Goal: Transaction & Acquisition: Purchase product/service

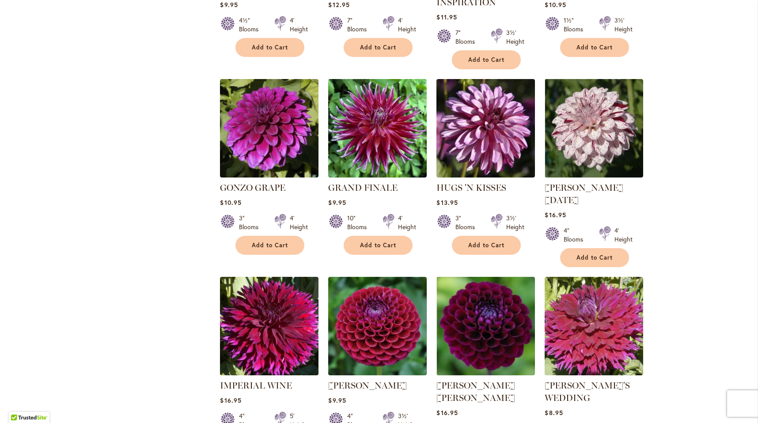
scroll to position [1255, 0]
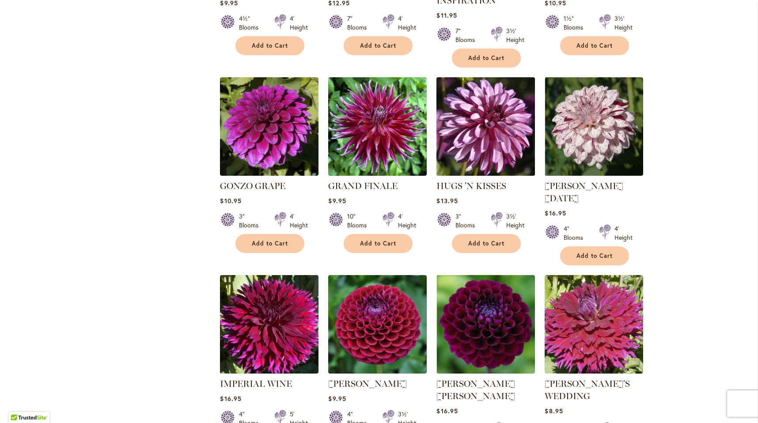
click at [470, 118] on img at bounding box center [485, 126] width 103 height 103
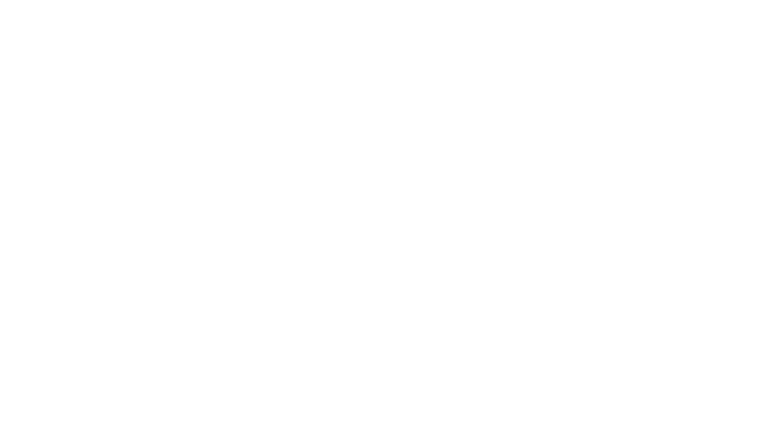
type input "*******"
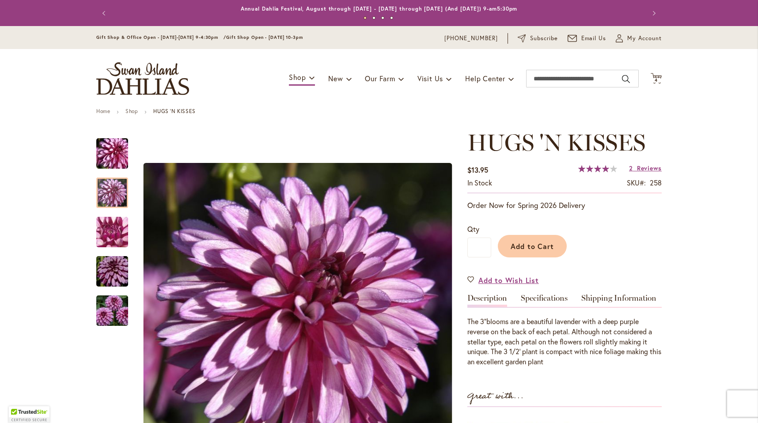
click at [110, 268] on img "HUGS 'N KISSES" at bounding box center [112, 272] width 64 height 42
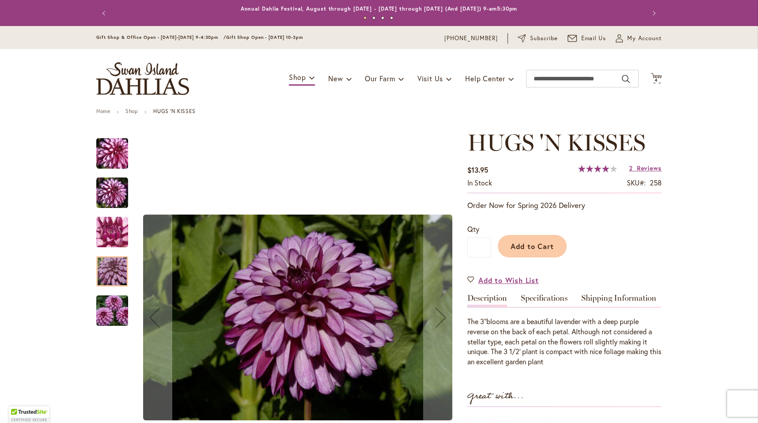
click at [112, 227] on img "HUGS 'N KISSES" at bounding box center [112, 233] width 64 height 48
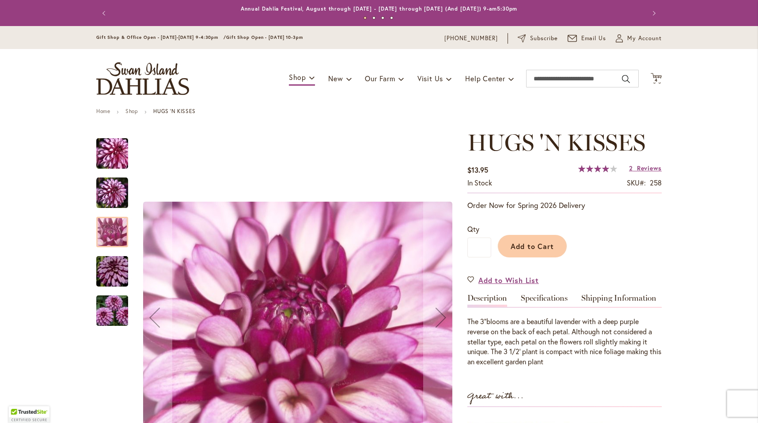
click at [110, 205] on img "HUGS 'N KISSES" at bounding box center [112, 193] width 32 height 32
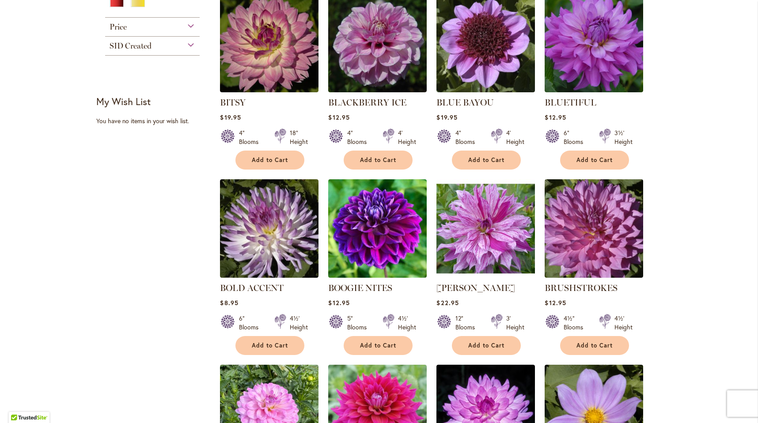
scroll to position [402, 0]
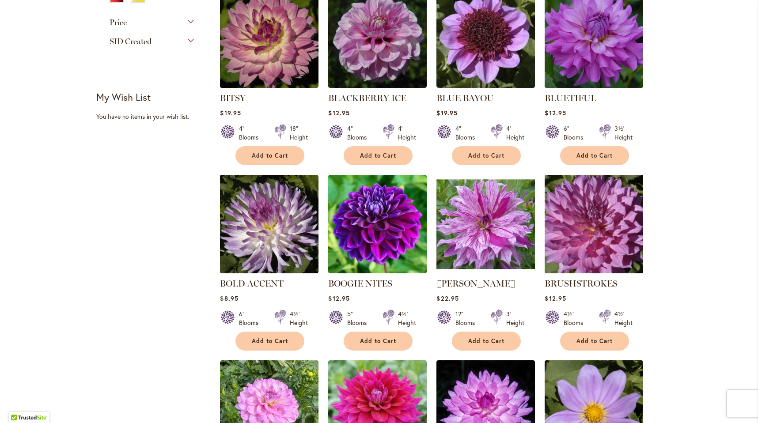
click at [596, 237] on img at bounding box center [594, 223] width 103 height 103
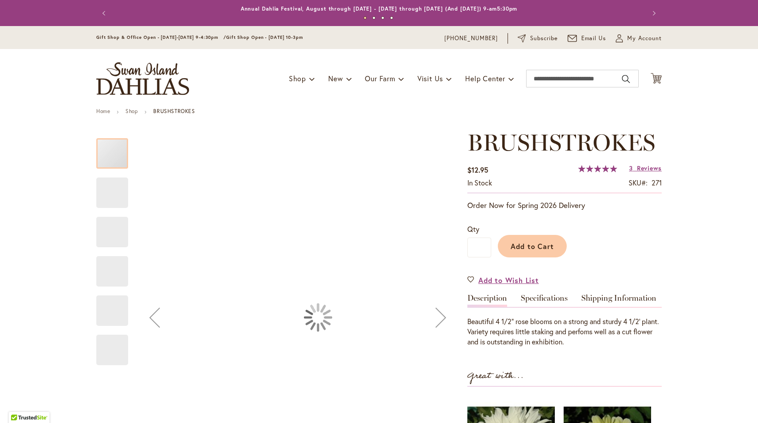
type input "*******"
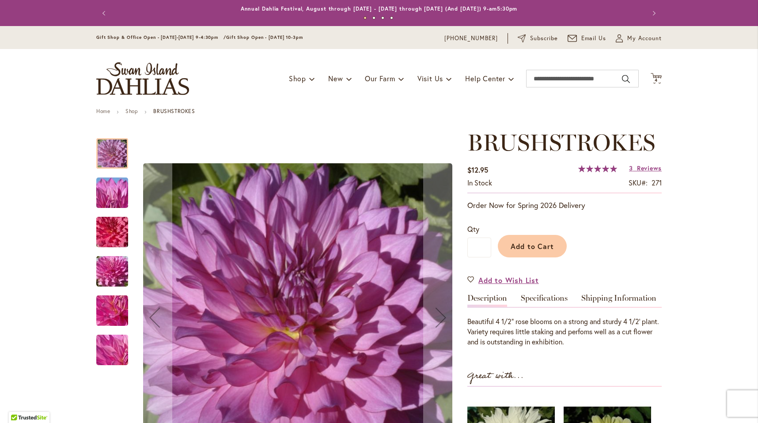
click at [129, 221] on div at bounding box center [277, 317] width 362 height 377
click at [118, 224] on img "BRUSHSTROKES" at bounding box center [112, 232] width 64 height 42
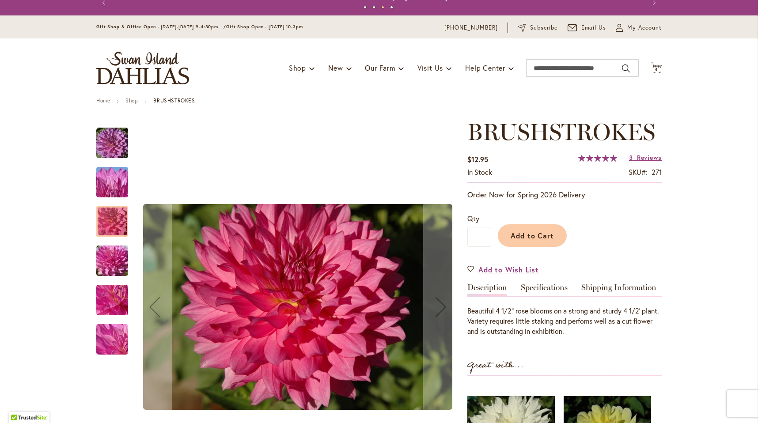
scroll to position [19, 0]
